Goal: Task Accomplishment & Management: Use online tool/utility

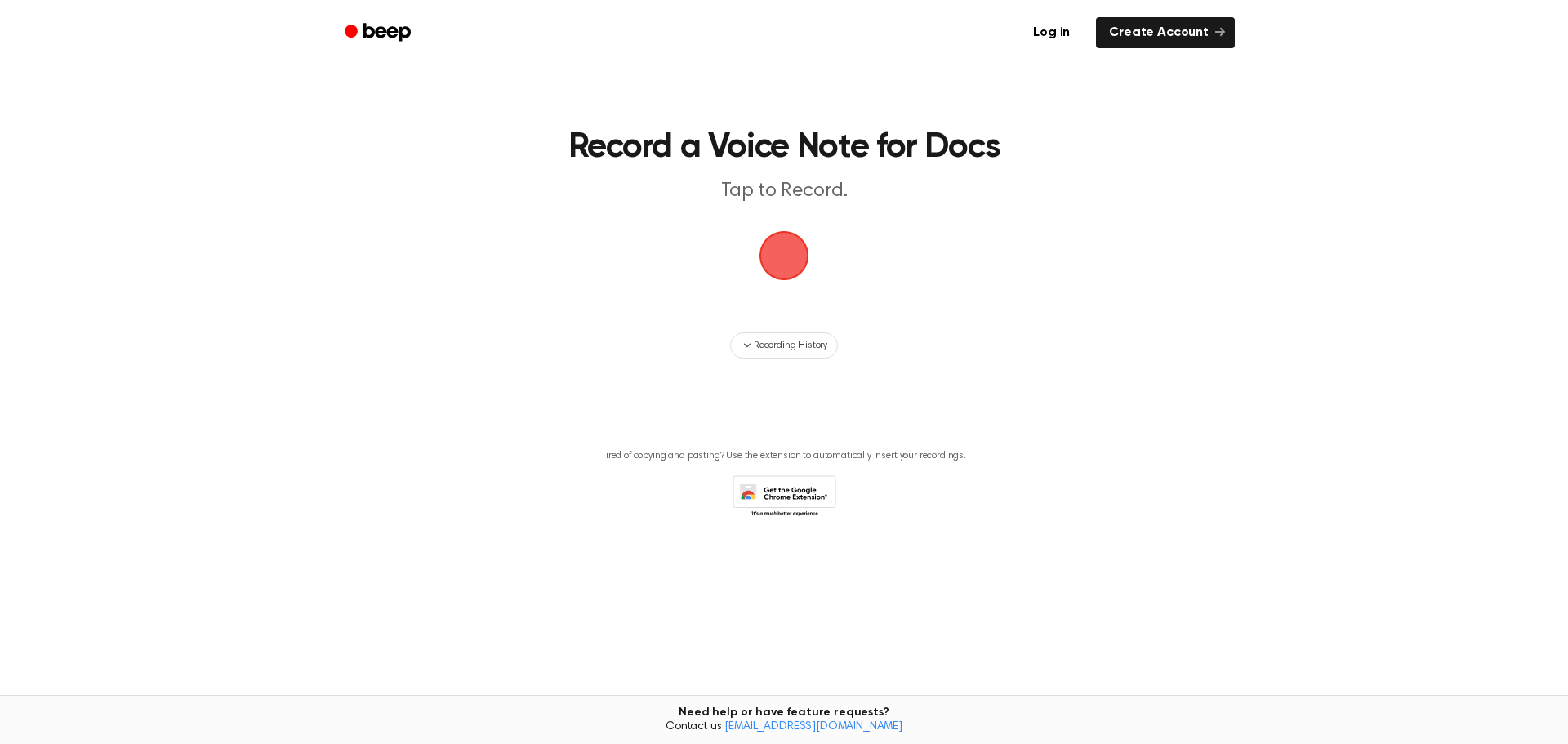
click at [936, 327] on main "Record a Voice Note for Docs Tap to Record. Recording History Tired of copying …" at bounding box center [784, 333] width 1568 height 666
click at [788, 341] on span "Recording History" at bounding box center [791, 345] width 73 height 15
click at [786, 251] on span "button" at bounding box center [784, 256] width 46 height 46
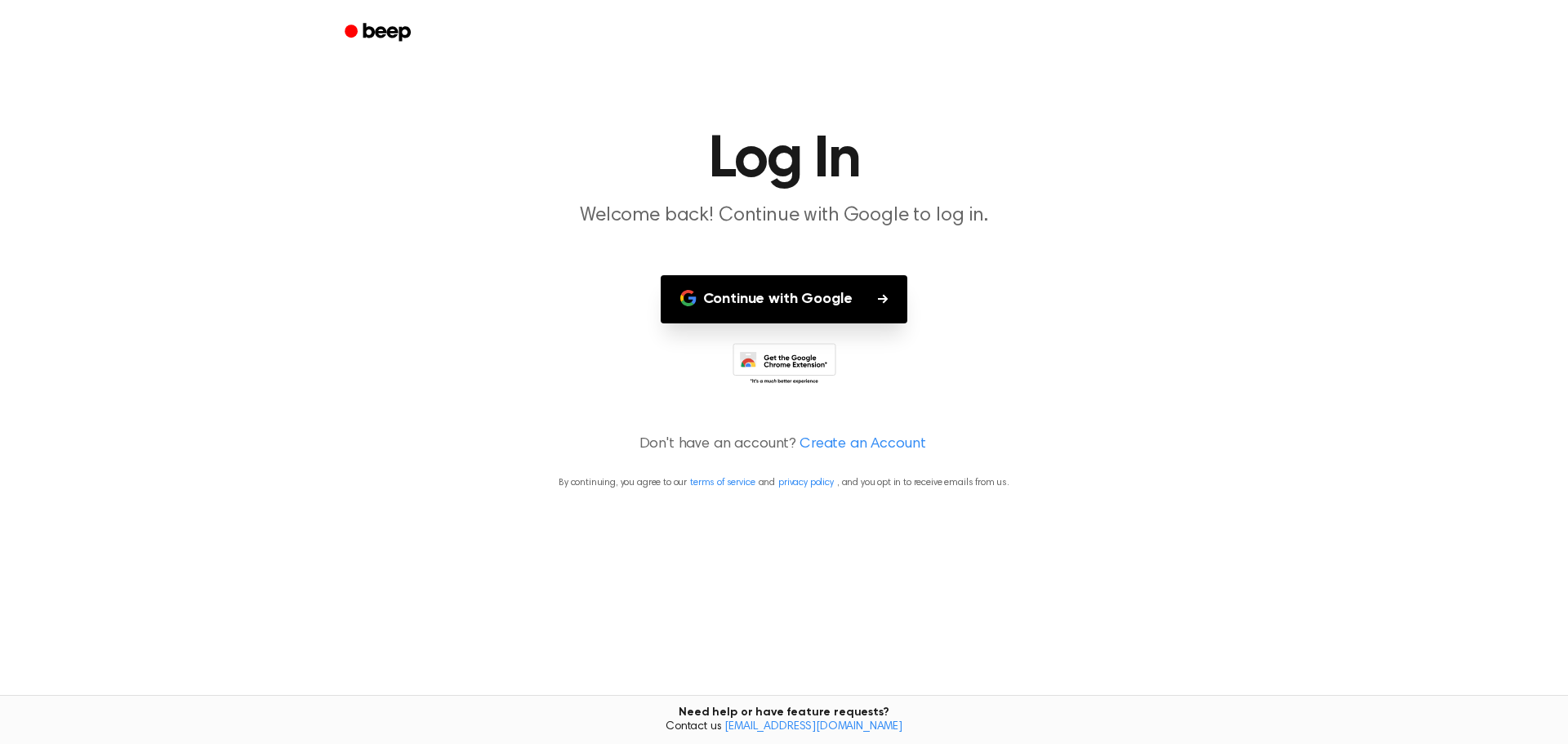
click at [798, 291] on button "Continue with Google" at bounding box center [785, 299] width 248 height 49
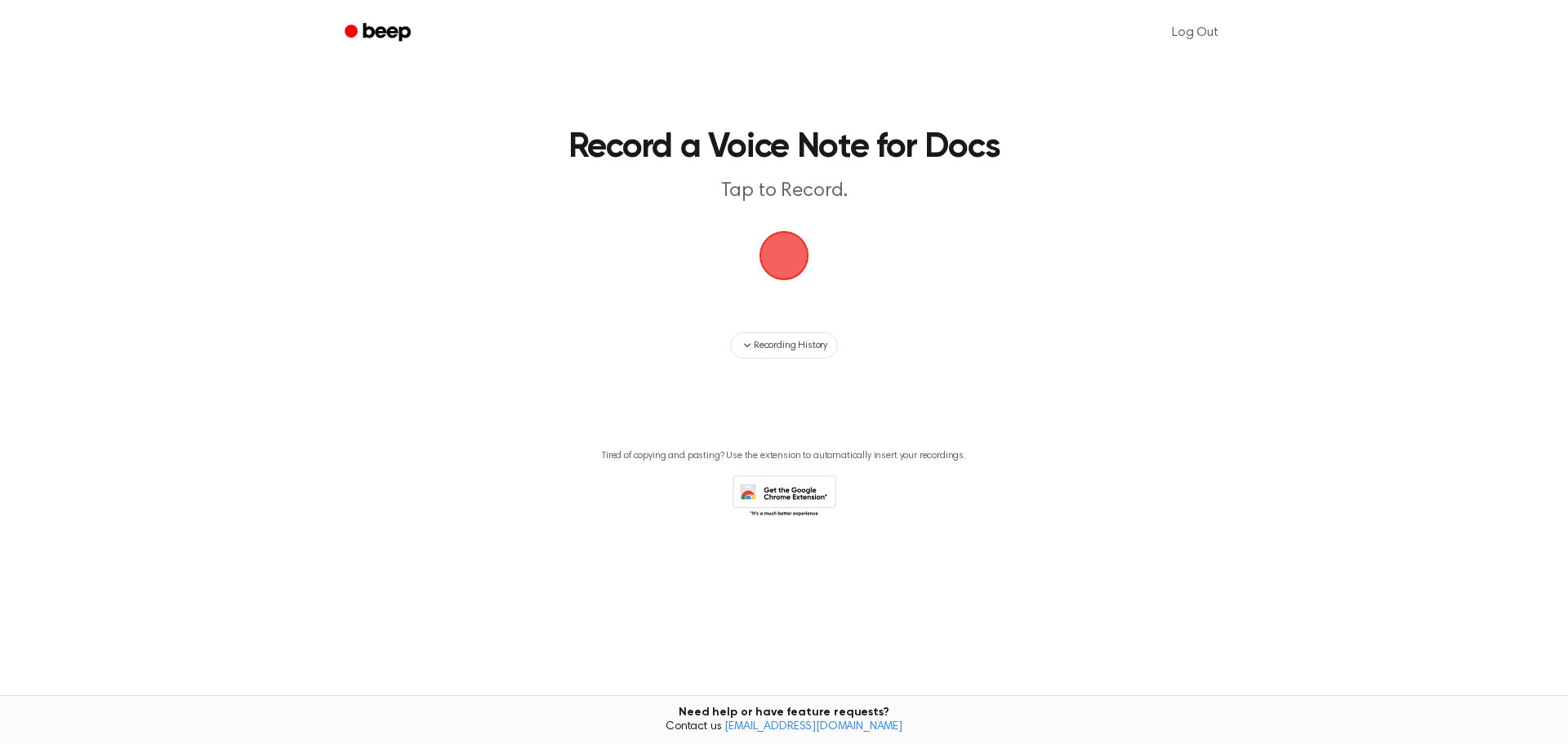
click at [777, 266] on span "button" at bounding box center [784, 256] width 46 height 46
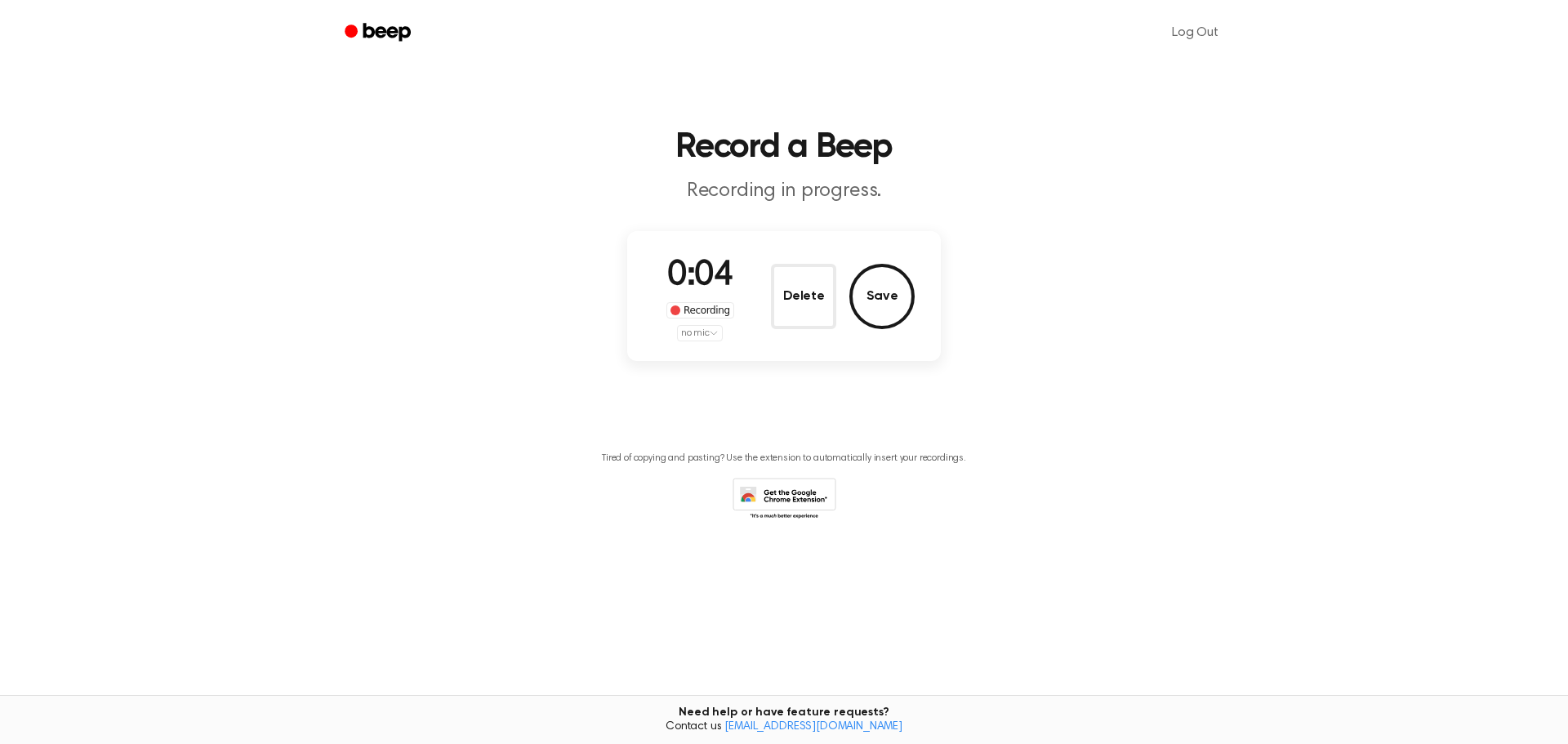
click at [777, 188] on p "Recording in progress." at bounding box center [784, 191] width 627 height 27
click at [874, 205] on main "Record a Beep Recording in progress. 0:05 Recording no mic Delete Save Tired of…" at bounding box center [784, 333] width 1568 height 666
click at [873, 296] on button "Save" at bounding box center [882, 296] width 65 height 65
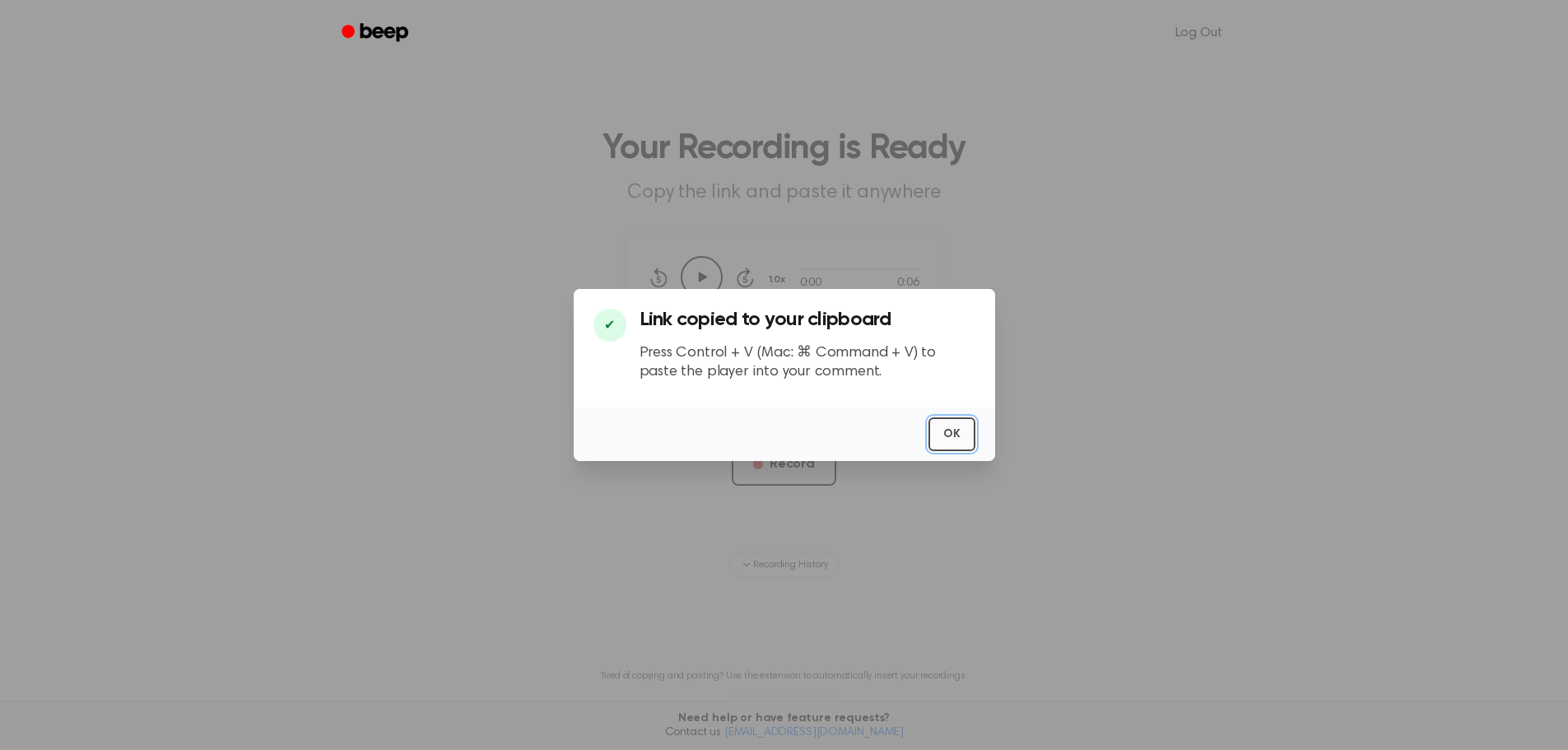
click at [959, 436] on button "OK" at bounding box center [952, 434] width 47 height 34
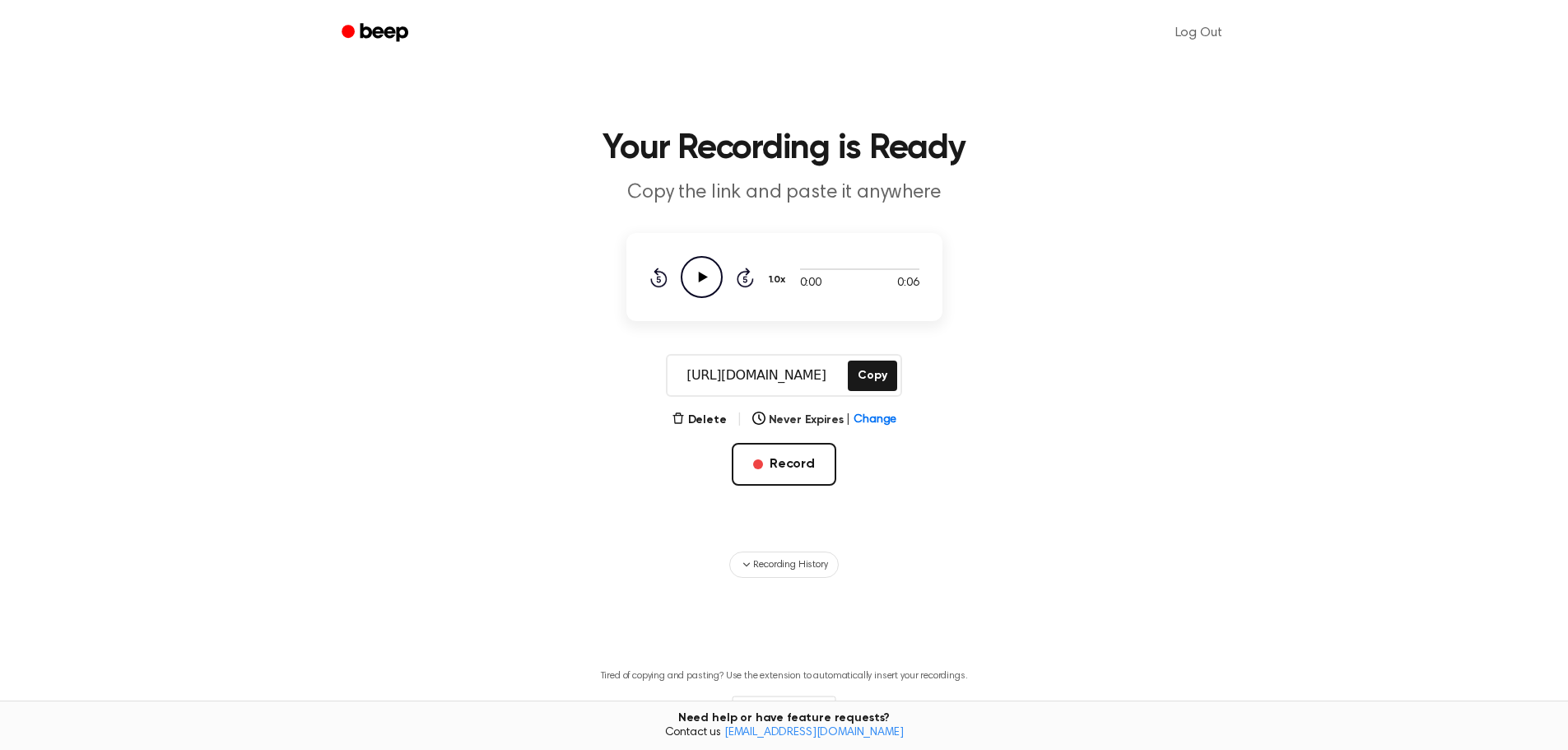
click at [695, 271] on icon "Play Audio" at bounding box center [702, 277] width 42 height 42
click at [706, 279] on icon "Pause Audio" at bounding box center [702, 277] width 42 height 42
click at [694, 412] on button "Delete" at bounding box center [698, 419] width 55 height 17
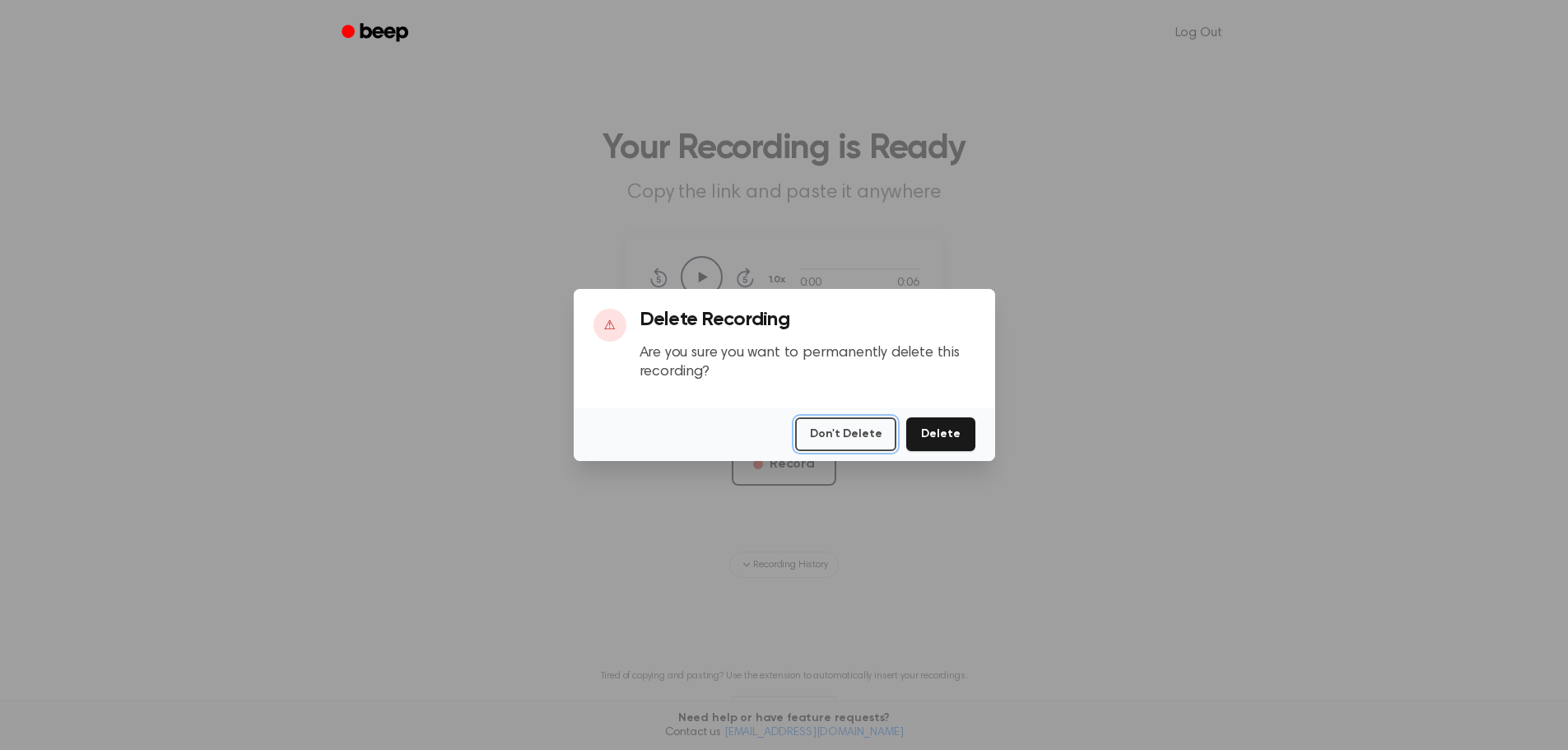
drag, startPoint x: 873, startPoint y: 430, endPoint x: 970, endPoint y: 429, distance: 97.0
click at [970, 429] on div "Don't Delete Delete" at bounding box center [784, 434] width 421 height 54
click at [951, 427] on button "Delete" at bounding box center [940, 434] width 68 height 34
